Goal: Transaction & Acquisition: Purchase product/service

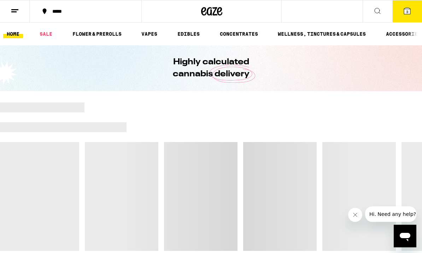
click at [407, 14] on icon at bounding box center [407, 11] width 8 height 8
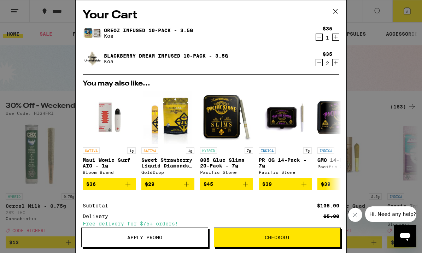
click at [337, 14] on icon at bounding box center [335, 11] width 11 height 11
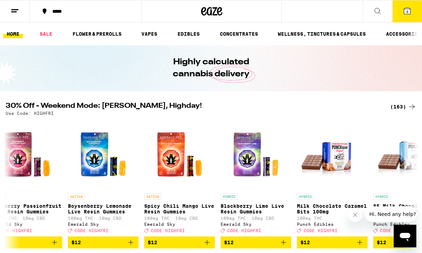
click at [402, 109] on div "(163)" at bounding box center [403, 107] width 26 height 8
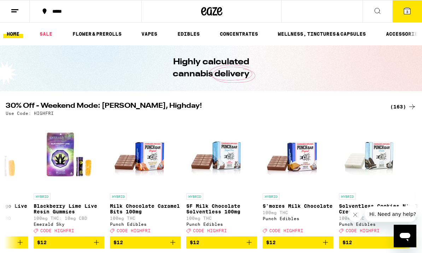
scroll to position [0, 3136]
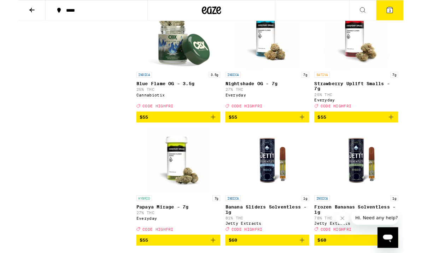
scroll to position [7600, 0]
